Goal: Download file/media

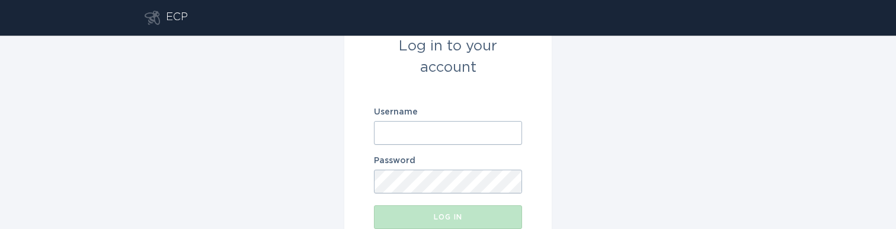
click at [425, 133] on input "Username" at bounding box center [448, 133] width 148 height 24
paste input "[EMAIL_ADDRESS][DOMAIN_NAME]"
type input "[EMAIL_ADDRESS][DOMAIN_NAME]"
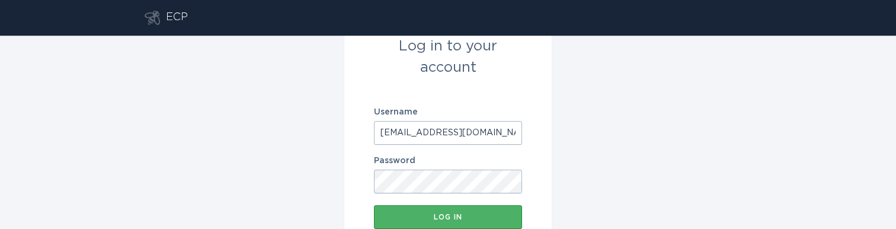
click at [427, 220] on button "Log in" at bounding box center [448, 217] width 148 height 24
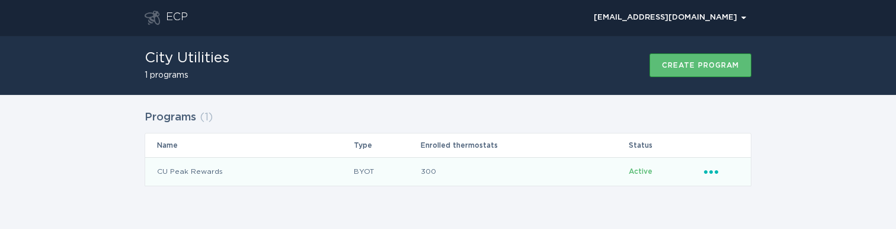
click at [715, 173] on icon "Ellipsis" at bounding box center [712, 170] width 17 height 10
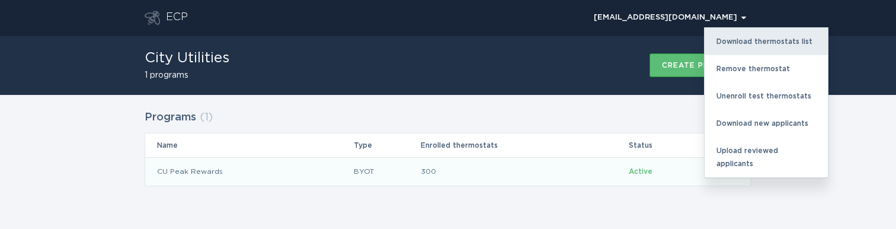
click at [759, 39] on div "Download thermostats list" at bounding box center [766, 41] width 123 height 27
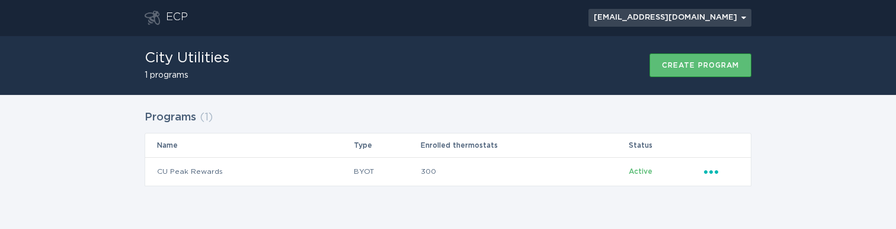
click at [736, 9] on button "[EMAIL_ADDRESS][DOMAIN_NAME] Chevron" at bounding box center [670, 18] width 163 height 18
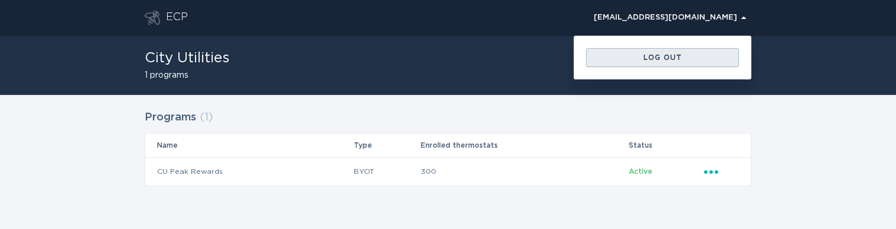
click at [664, 56] on div "Log out" at bounding box center [662, 57] width 141 height 7
